Goal: Find specific page/section: Find specific page/section

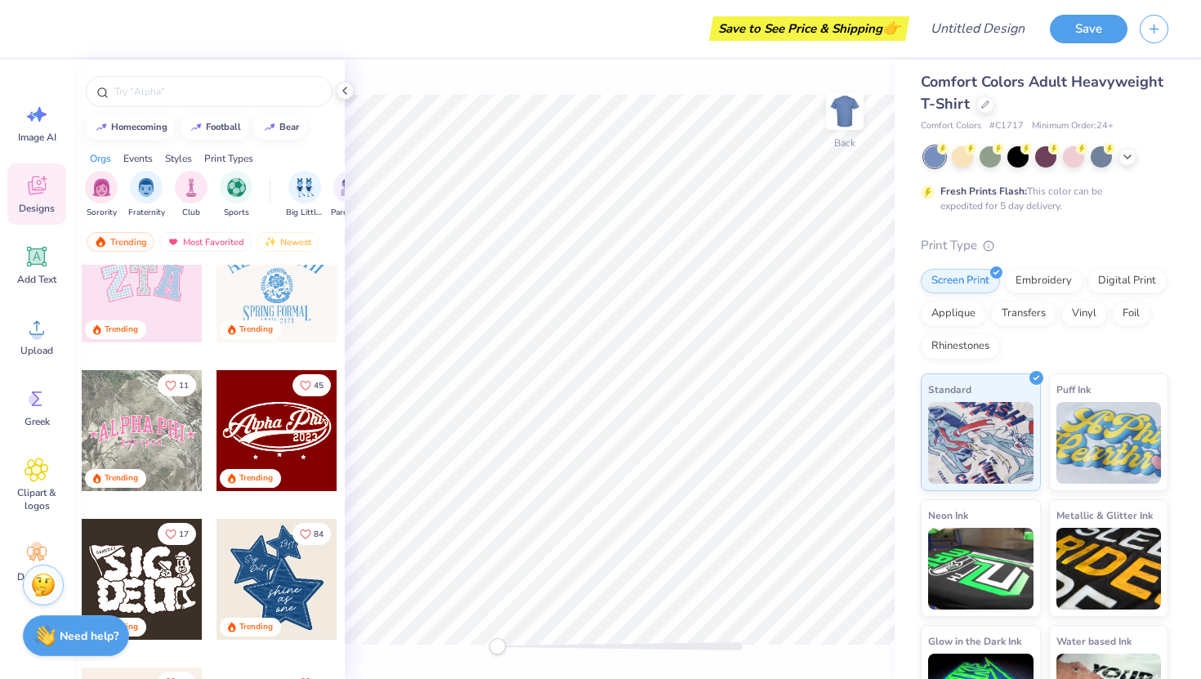
scroll to position [344, 0]
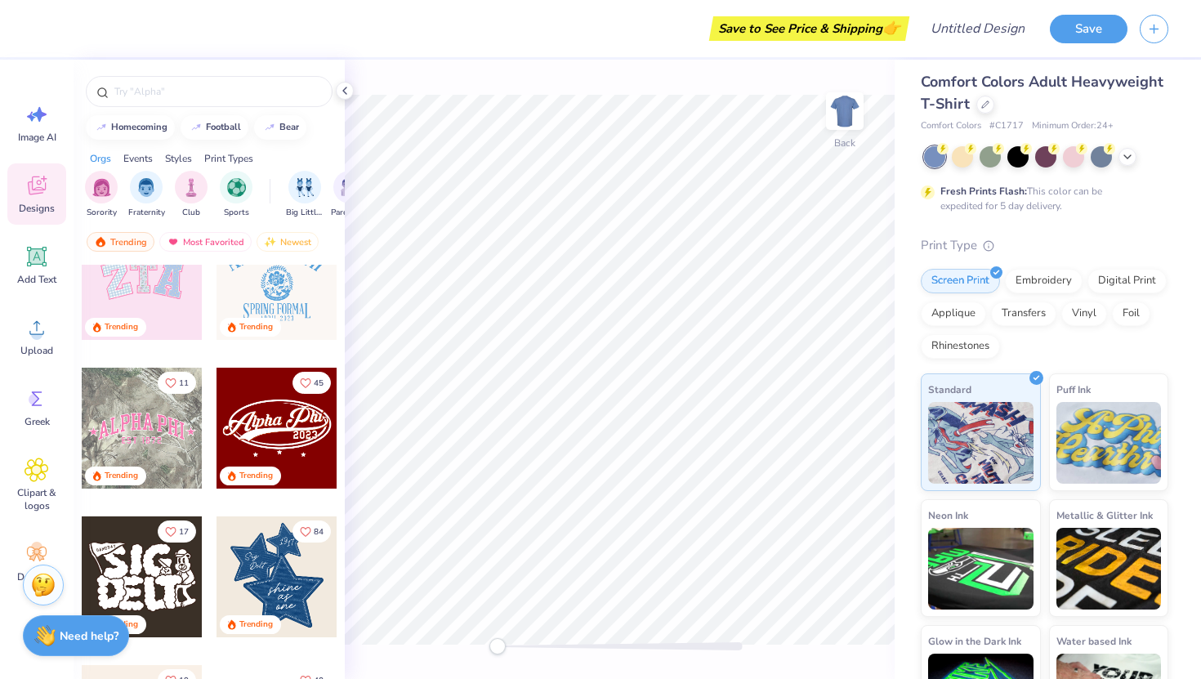
click at [135, 451] on div at bounding box center [142, 428] width 121 height 121
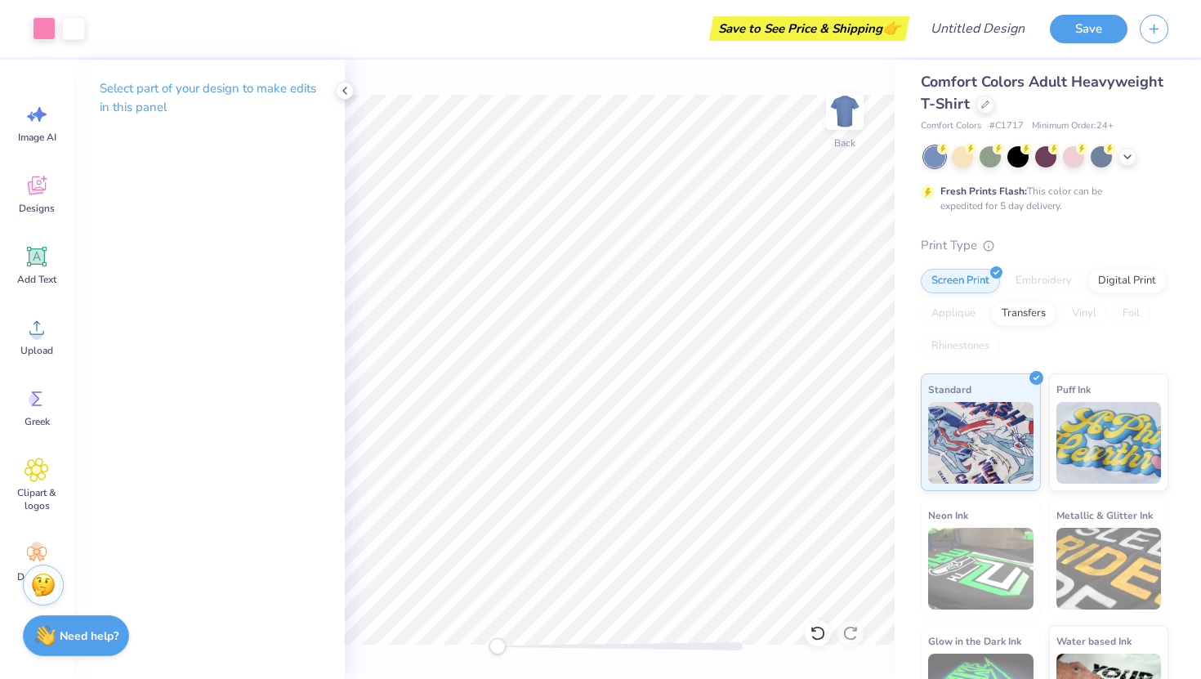
click at [1116, 159] on div at bounding box center [1046, 156] width 244 height 21
click at [1130, 159] on icon at bounding box center [1127, 155] width 13 height 13
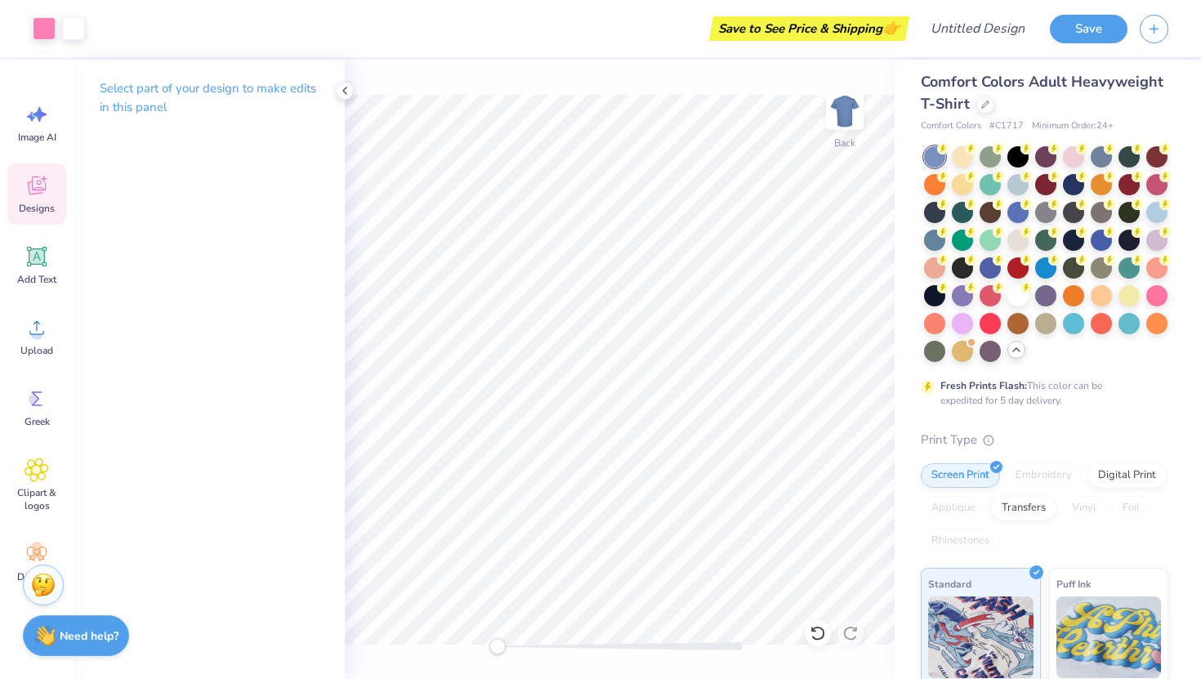
click at [53, 191] on div "Designs" at bounding box center [36, 193] width 59 height 61
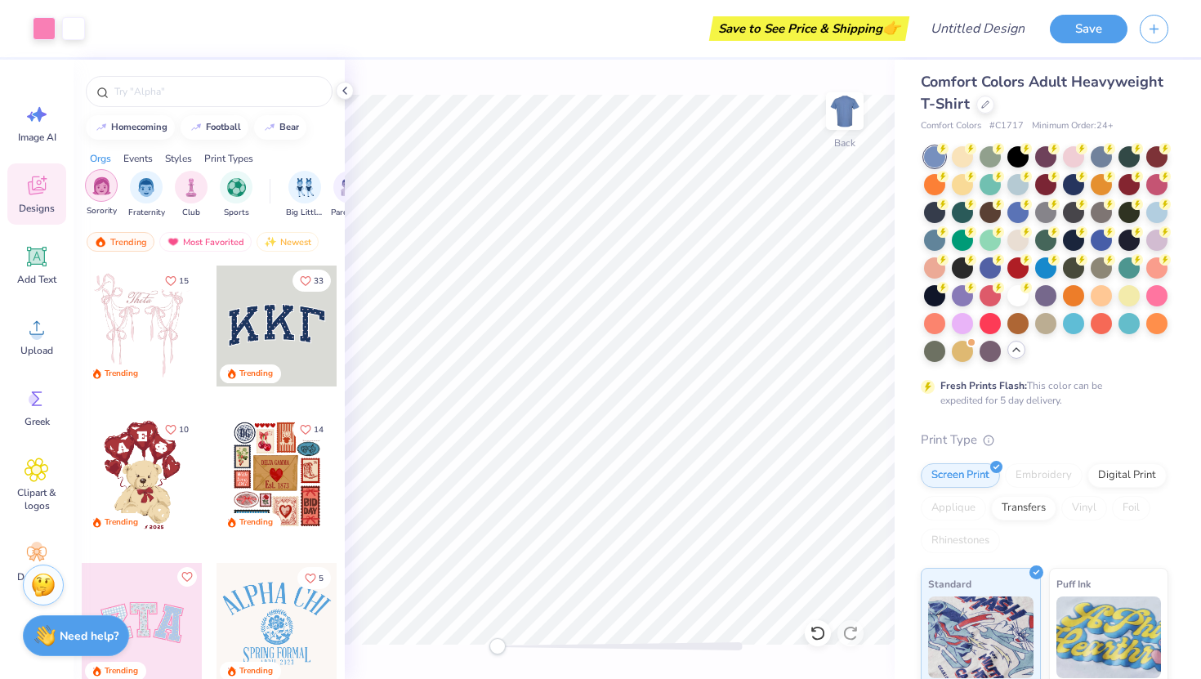
click at [101, 183] on img "filter for Sorority" at bounding box center [101, 186] width 19 height 19
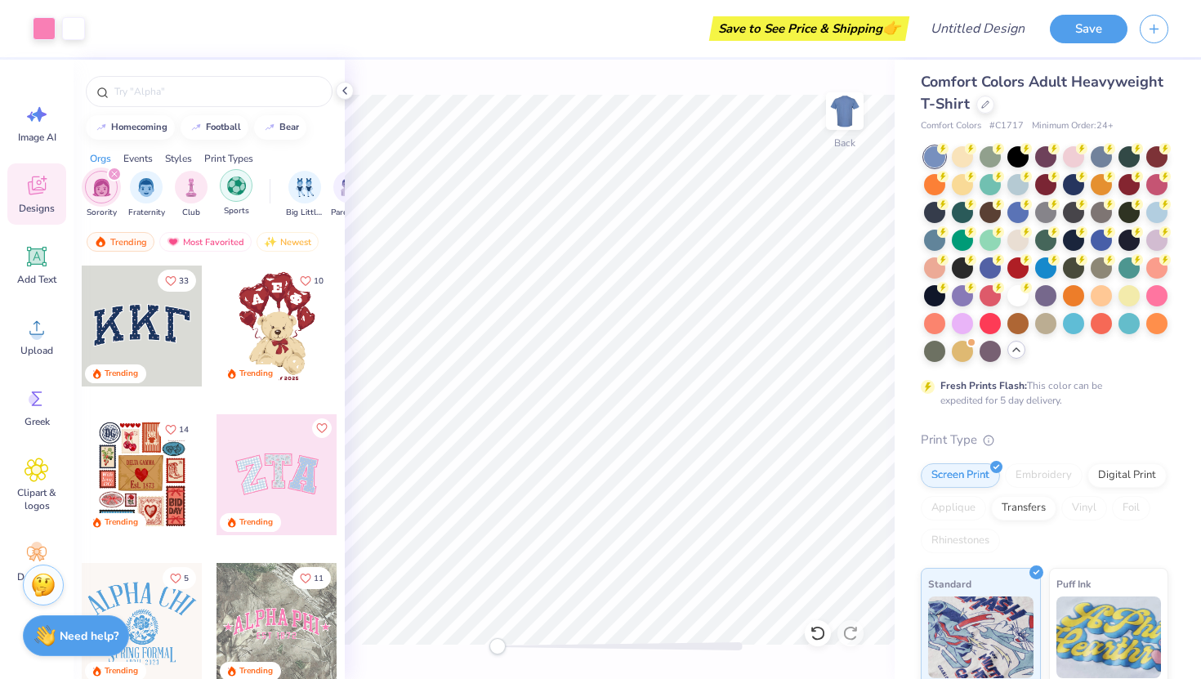
click at [238, 195] on div "filter for Sports" at bounding box center [236, 185] width 33 height 33
click at [238, 204] on div "Club" at bounding box center [236, 193] width 33 height 48
click at [201, 173] on icon "filter for Sorority" at bounding box center [204, 174] width 7 height 7
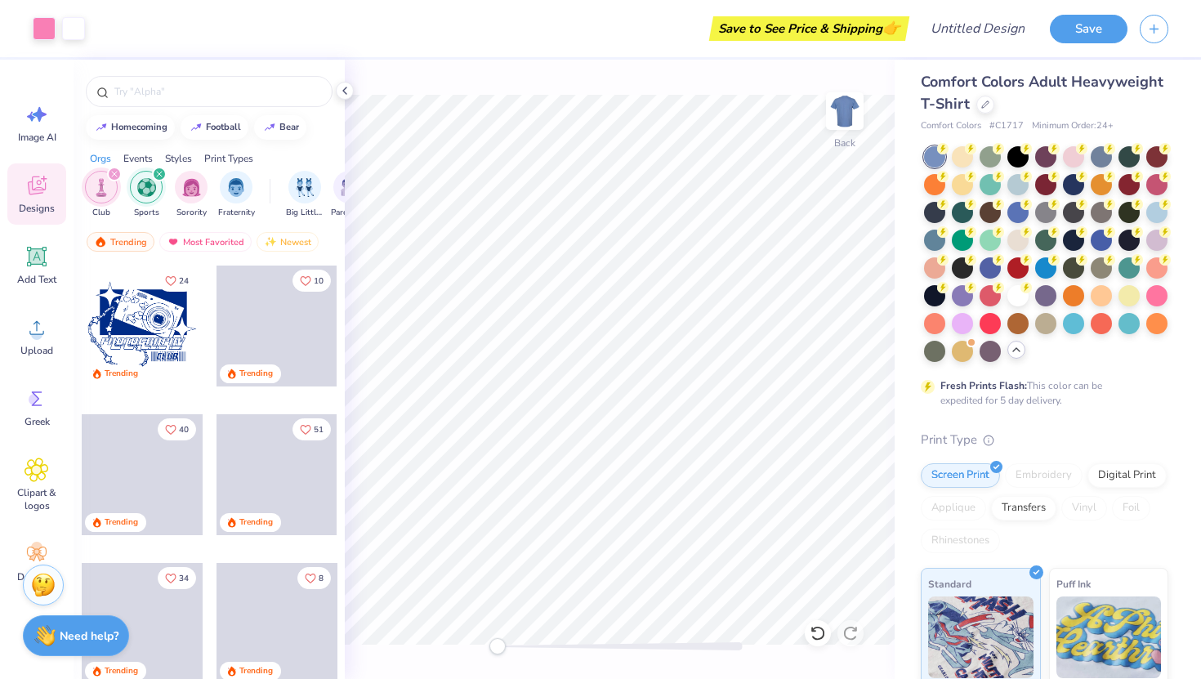
click at [112, 173] on icon "filter for Club" at bounding box center [114, 174] width 5 height 5
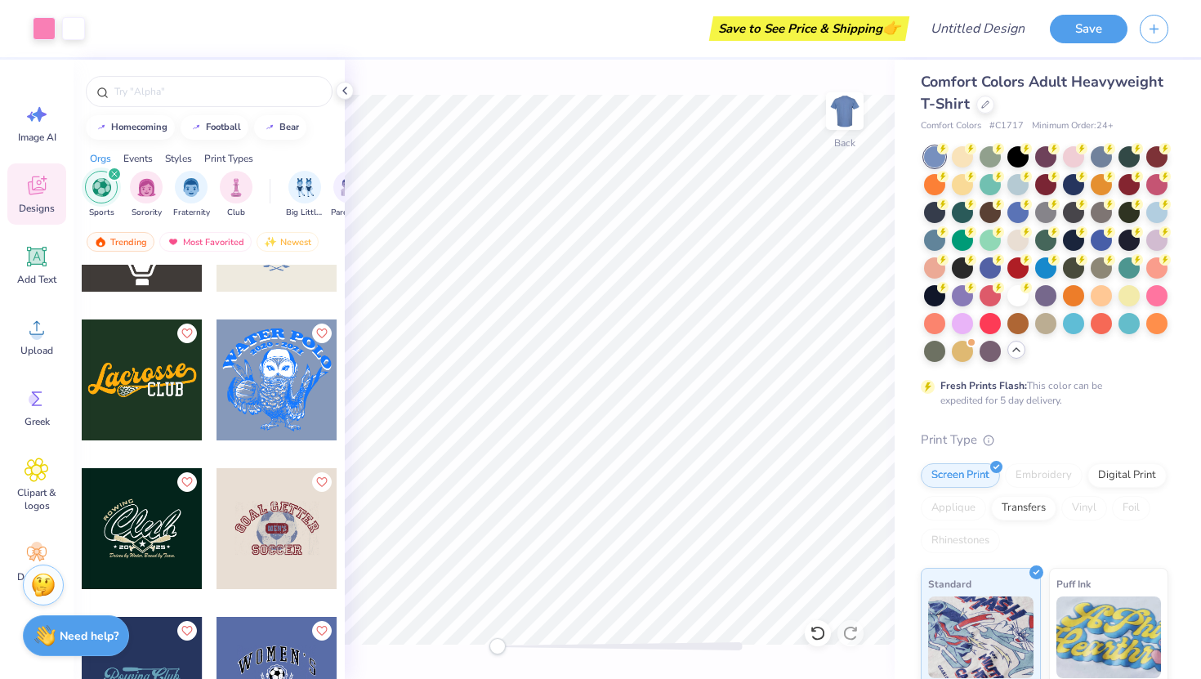
scroll to position [530, 0]
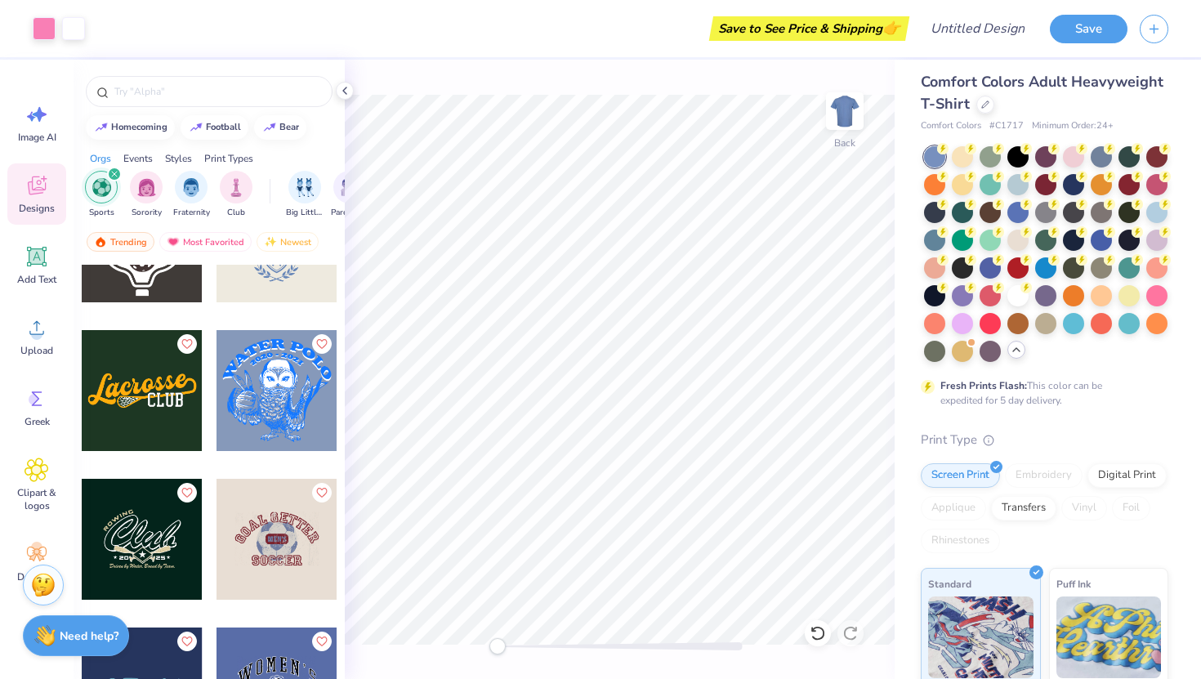
click at [309, 391] on div "7" at bounding box center [209, 502] width 271 height 475
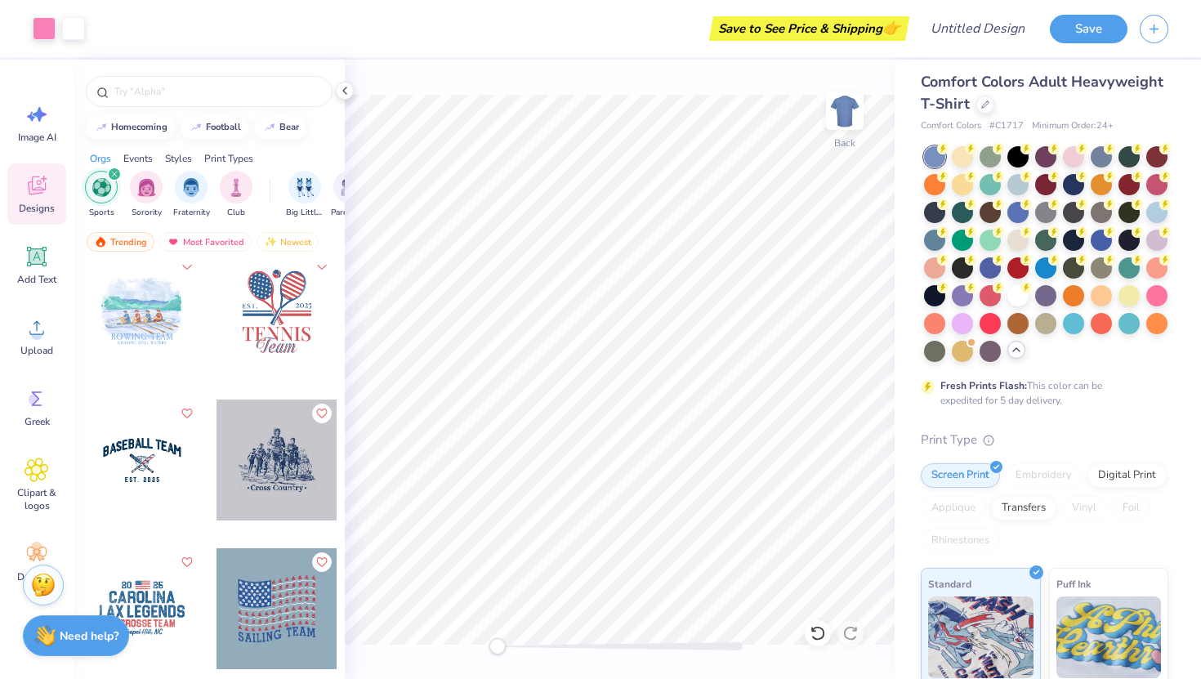
scroll to position [1058, 0]
click at [111, 173] on icon "filter for Sports" at bounding box center [114, 174] width 7 height 7
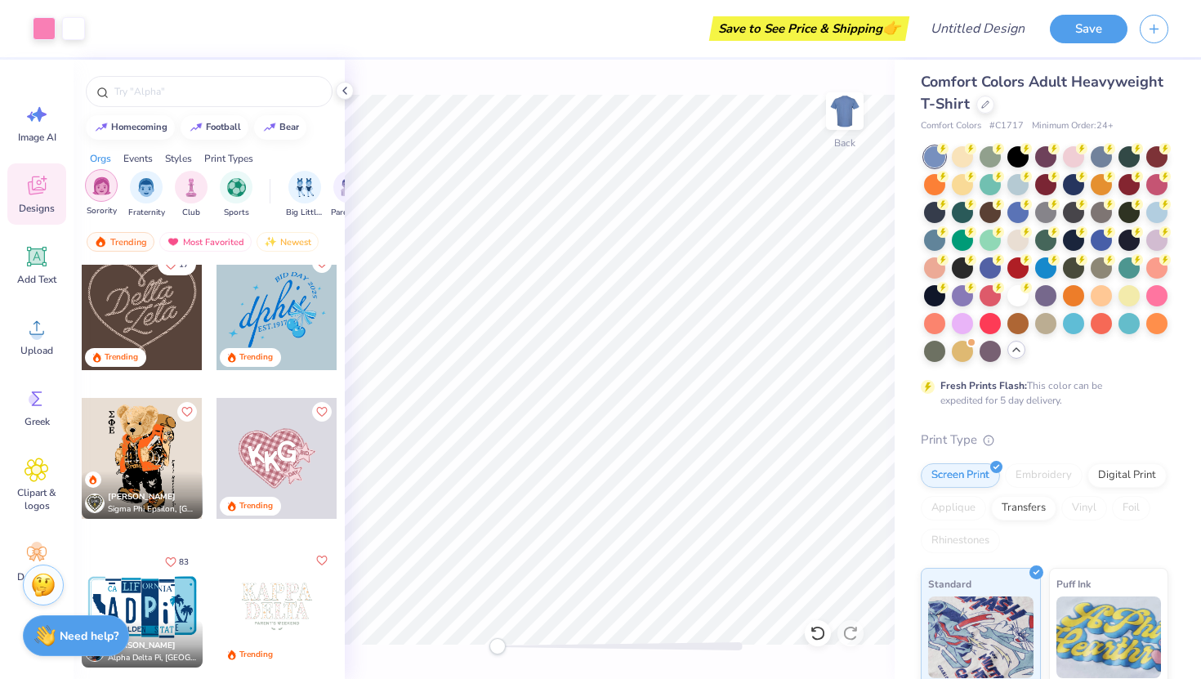
click at [107, 181] on img "filter for Sorority" at bounding box center [101, 186] width 19 height 19
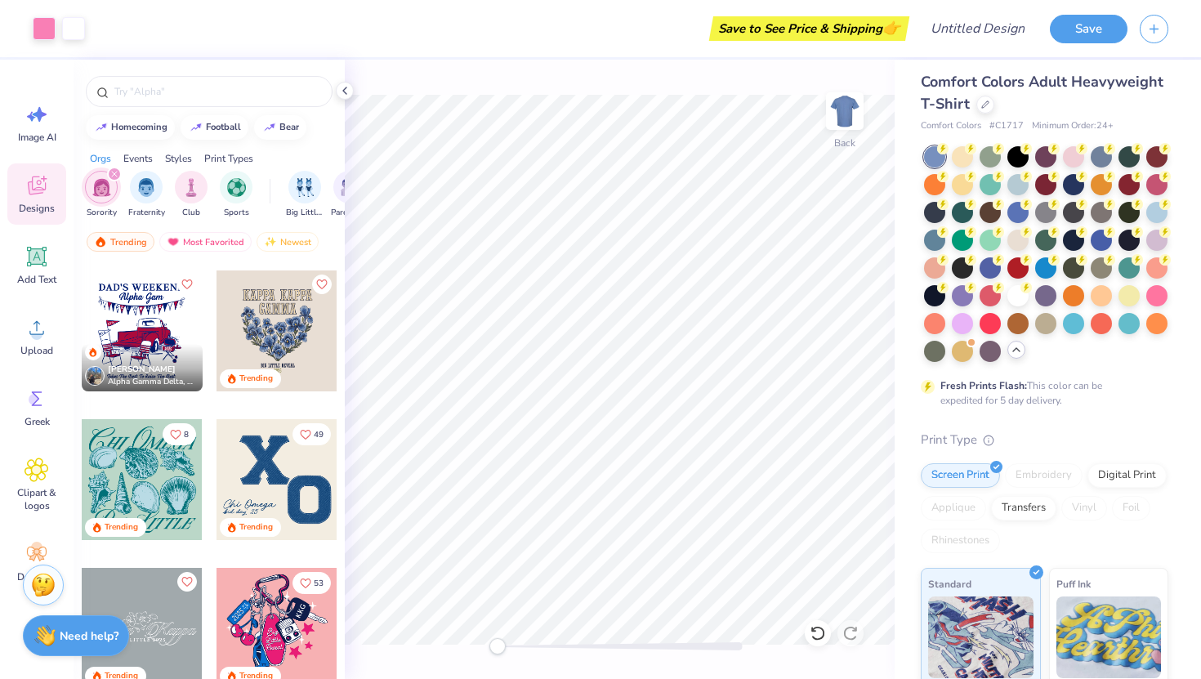
scroll to position [3865, 0]
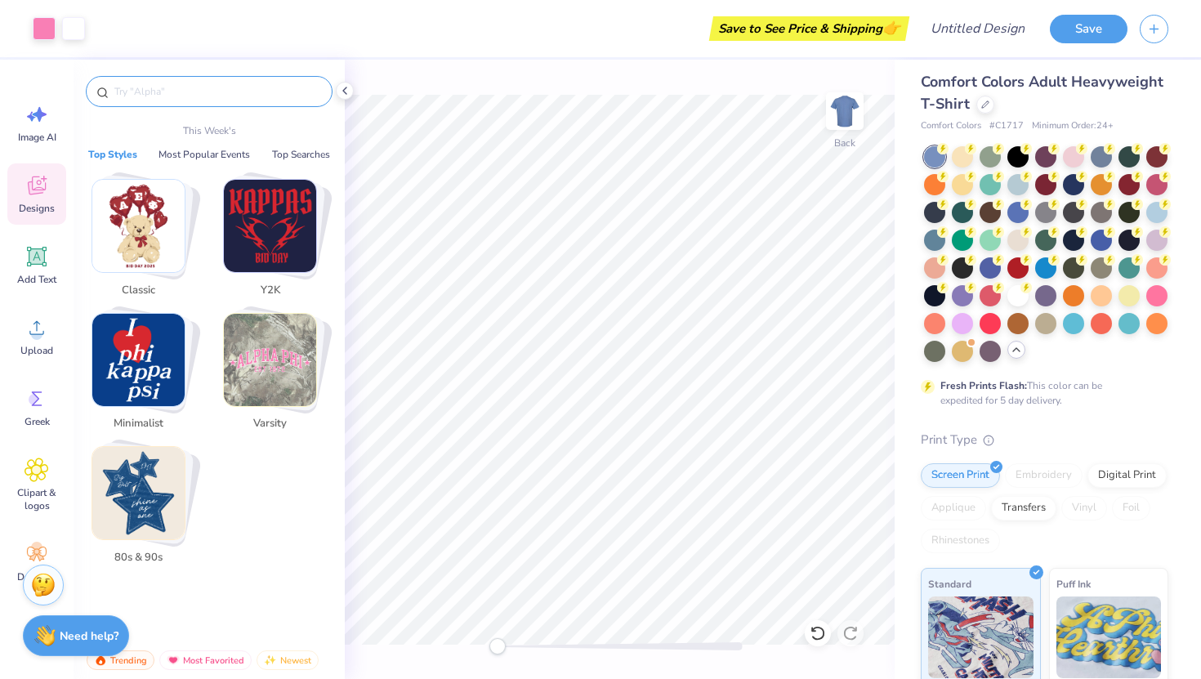
click at [173, 92] on input "text" at bounding box center [217, 91] width 209 height 16
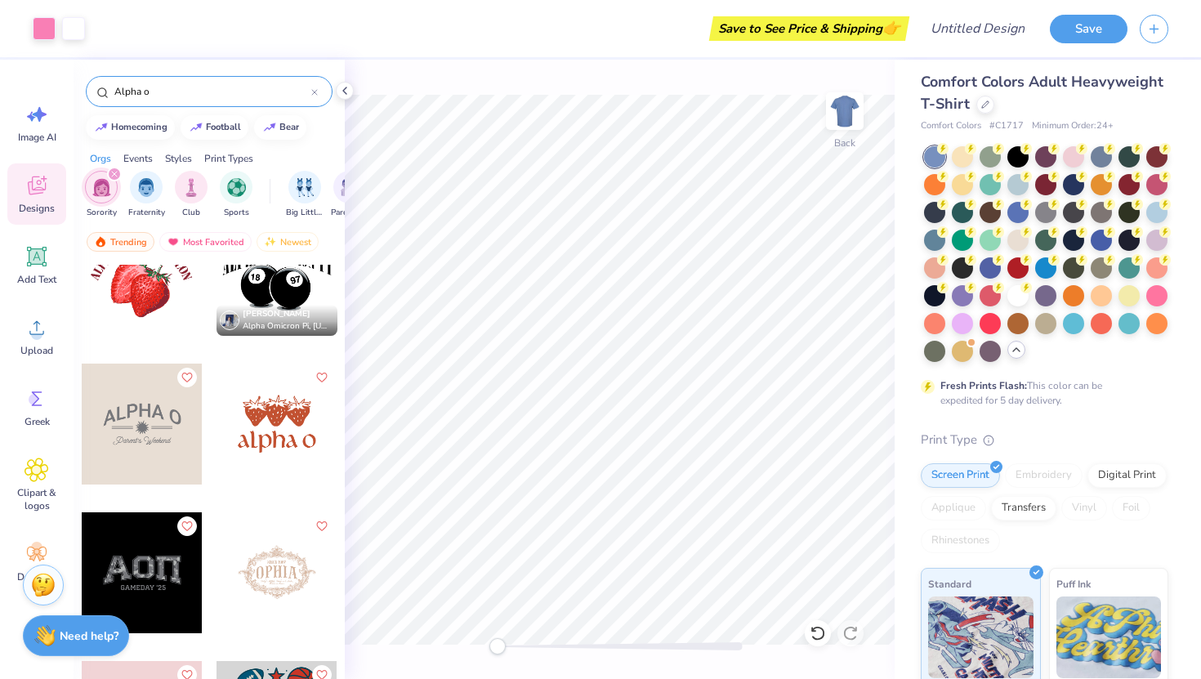
scroll to position [1005, 0]
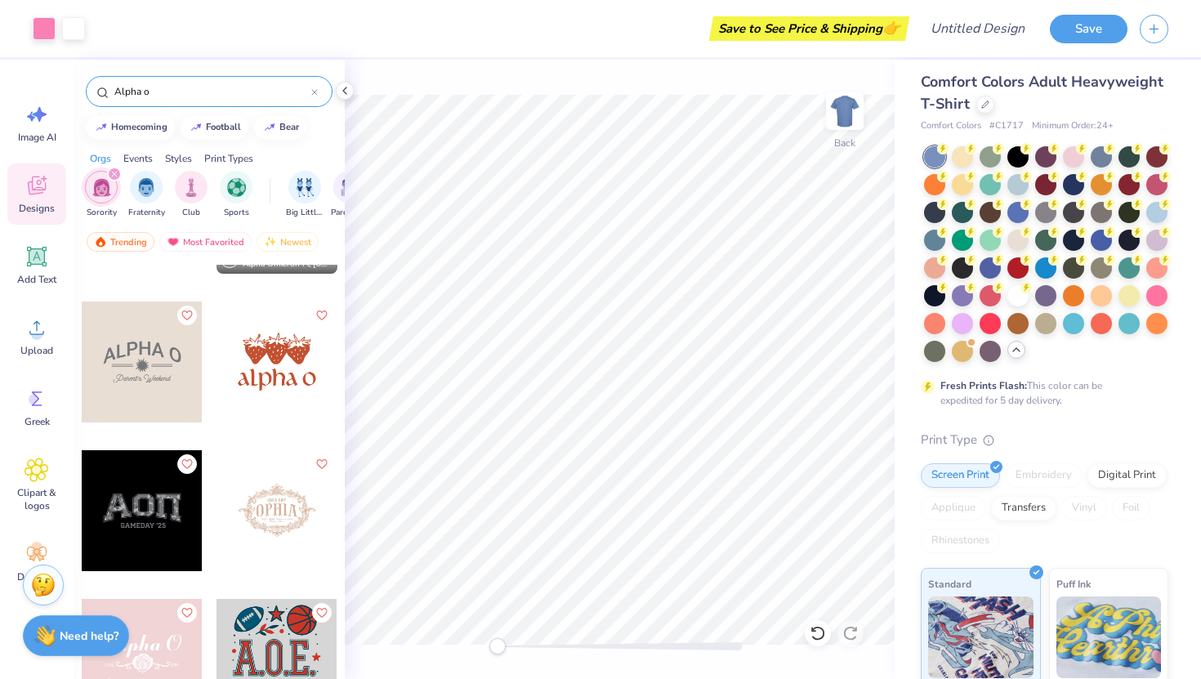
type input "Alpha o"
